Goal: Transaction & Acquisition: Purchase product/service

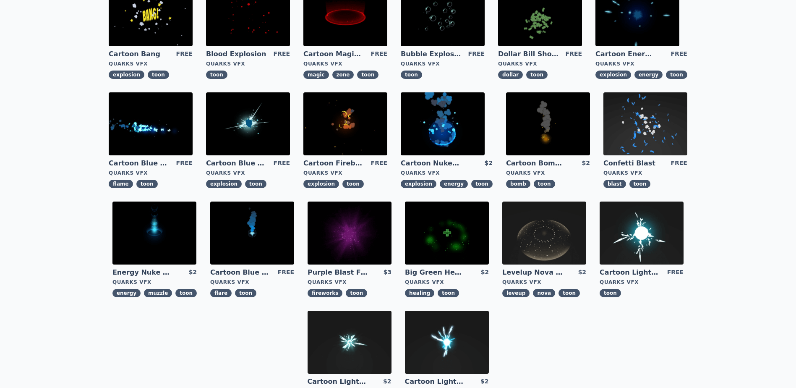
scroll to position [84, 0]
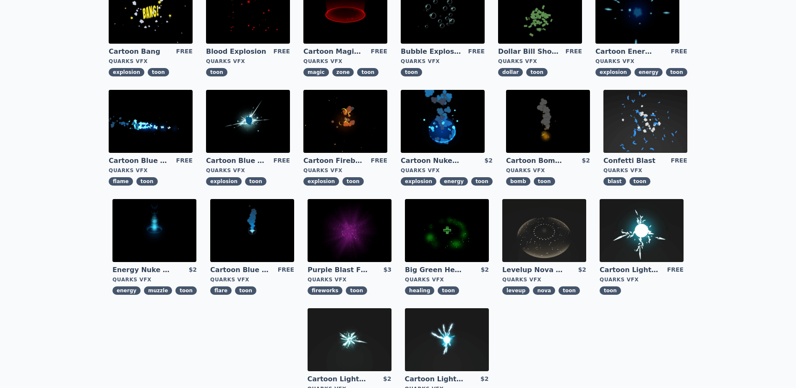
click at [451, 134] on img at bounding box center [443, 121] width 84 height 63
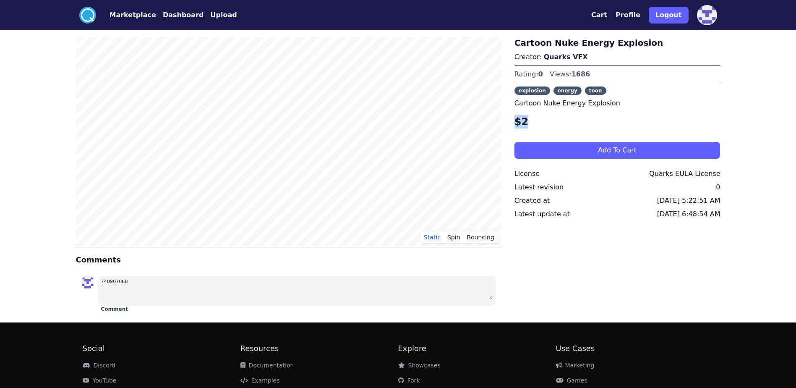
drag, startPoint x: 530, startPoint y: 123, endPoint x: 515, endPoint y: 122, distance: 14.7
click at [515, 122] on h4 "$2" at bounding box center [618, 121] width 206 height 13
drag, startPoint x: 515, startPoint y: 122, endPoint x: 536, endPoint y: 122, distance: 21.0
click at [536, 122] on h4 "$2" at bounding box center [618, 121] width 206 height 13
drag, startPoint x: 517, startPoint y: 122, endPoint x: 527, endPoint y: 123, distance: 9.7
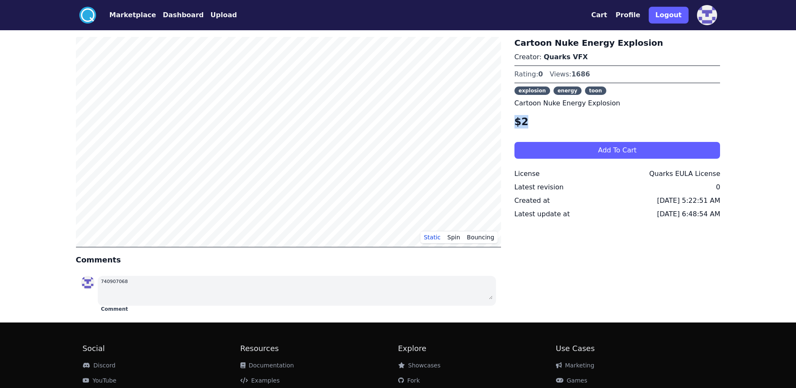
click at [527, 123] on h4 "$2" at bounding box center [618, 121] width 206 height 13
drag, startPoint x: 527, startPoint y: 123, endPoint x: 533, endPoint y: 122, distance: 6.3
click at [533, 122] on h4 "$2" at bounding box center [618, 121] width 206 height 13
drag, startPoint x: 535, startPoint y: 123, endPoint x: 510, endPoint y: 121, distance: 24.8
click at [510, 121] on div "Static Spin Bouncing Comments 740907068 Comment Cartoon Nuke Energy Explosion C…" at bounding box center [398, 176] width 645 height 279
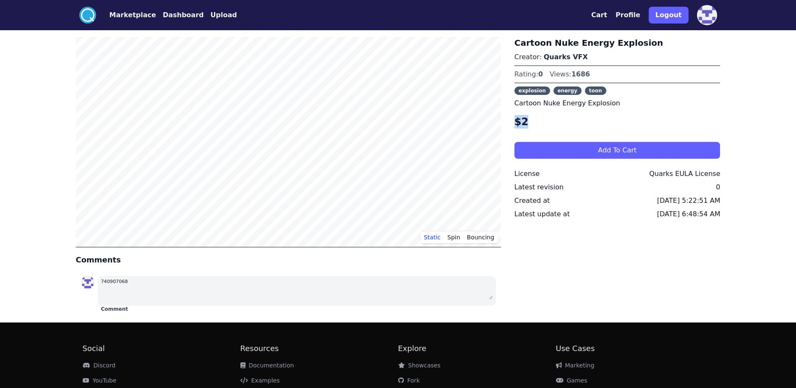
drag, startPoint x: 510, startPoint y: 121, endPoint x: 540, endPoint y: 123, distance: 29.9
click at [541, 123] on h4 "$2" at bounding box center [618, 121] width 206 height 13
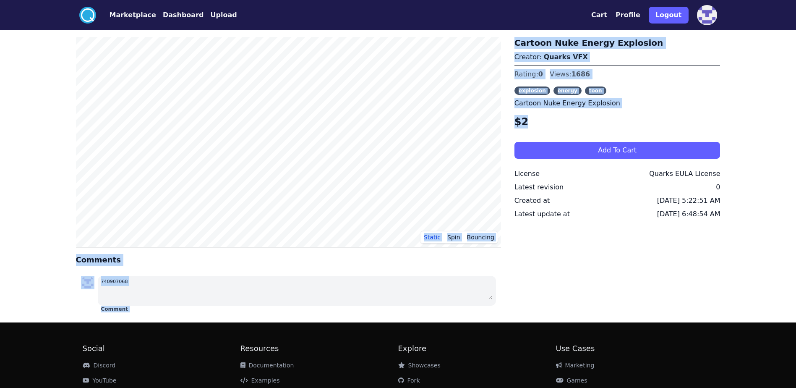
drag, startPoint x: 536, startPoint y: 123, endPoint x: 507, endPoint y: 122, distance: 28.5
click at [507, 122] on div "Static Spin Bouncing Comments 740907068 Comment Cartoon Nuke Energy Explosion C…" at bounding box center [398, 176] width 645 height 279
drag, startPoint x: 507, startPoint y: 122, endPoint x: 551, endPoint y: 126, distance: 44.2
click at [551, 126] on h4 "$2" at bounding box center [618, 121] width 206 height 13
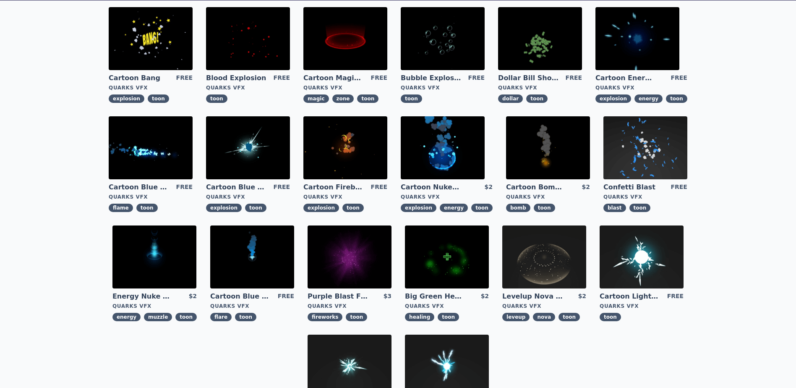
scroll to position [42, 0]
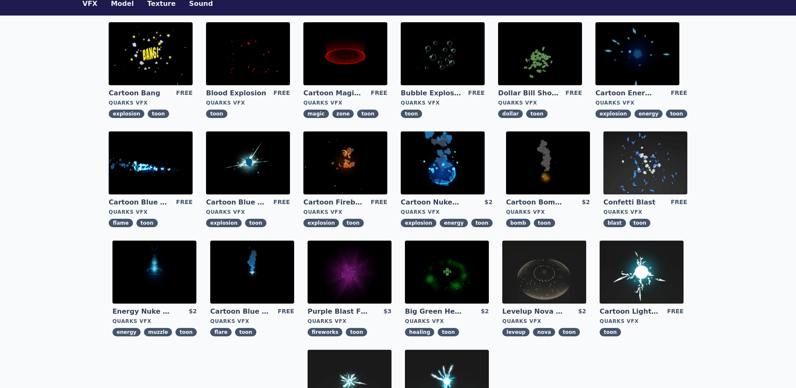
click at [241, 91] on link "Blood Explosion" at bounding box center [236, 93] width 60 height 9
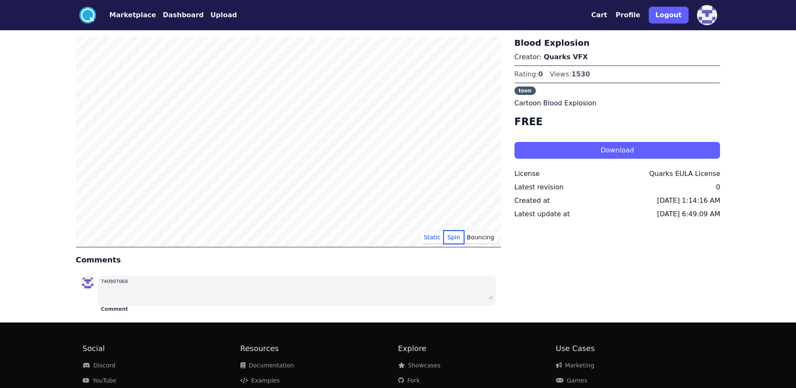
click at [457, 233] on button "Spin" at bounding box center [454, 237] width 20 height 13
click at [477, 235] on button "Bouncing" at bounding box center [481, 237] width 34 height 13
click at [455, 235] on button "Spin" at bounding box center [454, 237] width 20 height 13
click at [432, 235] on button "Static" at bounding box center [433, 237] width 24 height 13
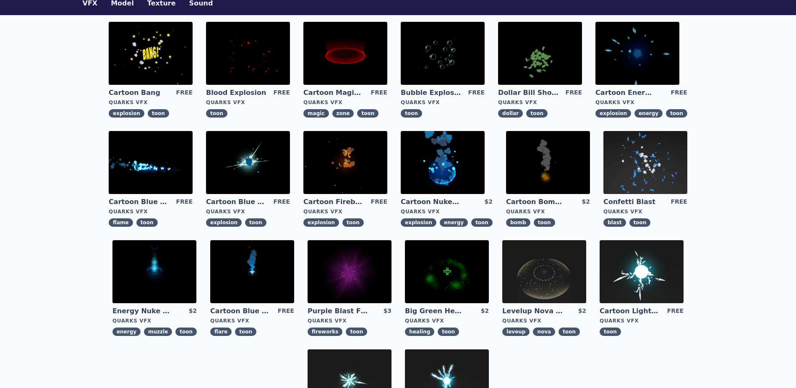
scroll to position [84, 0]
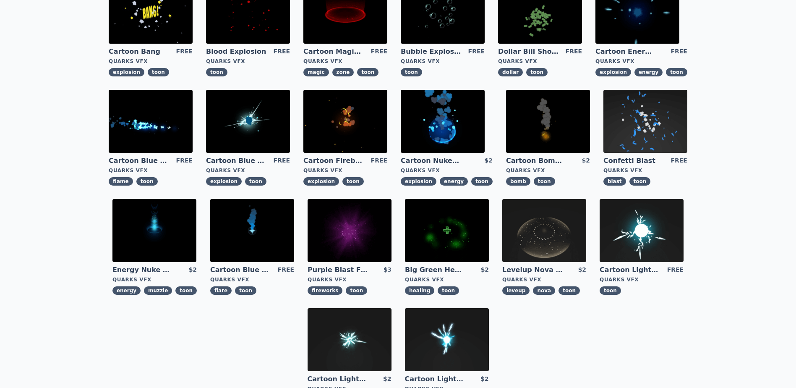
click at [238, 267] on link "Cartoon Blue Flare" at bounding box center [240, 269] width 60 height 9
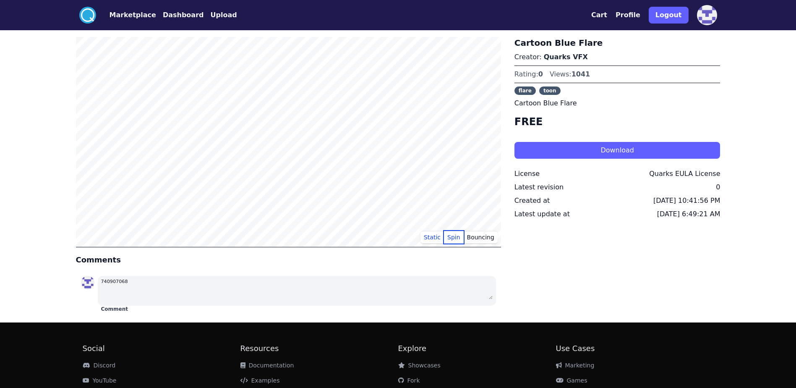
click at [460, 236] on button "Spin" at bounding box center [454, 237] width 20 height 13
click at [476, 237] on button "Bouncing" at bounding box center [481, 237] width 34 height 13
click at [449, 236] on button "Spin" at bounding box center [454, 237] width 20 height 13
click at [433, 233] on button "Static" at bounding box center [433, 237] width 24 height 13
